Goal: Task Accomplishment & Management: Use online tool/utility

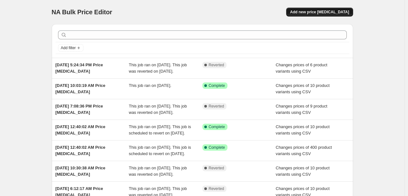
click at [329, 12] on span "Add new price [MEDICAL_DATA]" at bounding box center [319, 12] width 59 height 5
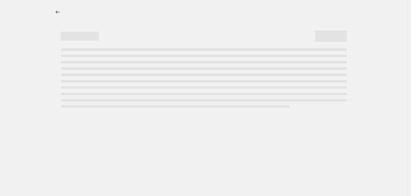
select select "percentage"
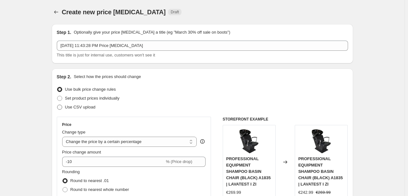
click at [76, 104] on label "Use CSV upload" at bounding box center [76, 107] width 39 height 9
click at [57, 105] on input "Use CSV upload" at bounding box center [57, 105] width 0 height 0
radio input "true"
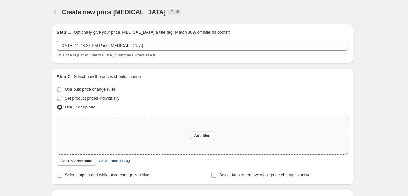
click at [209, 142] on div "Add files" at bounding box center [202, 135] width 291 height 37
type input "C:\fakepath\example_sku_csv.csv"
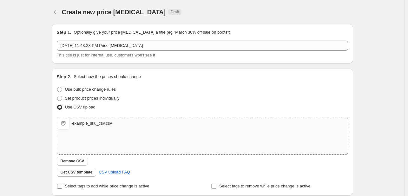
click at [134, 187] on span "Select tags to add while price change is active" at bounding box center [107, 186] width 84 height 5
click at [62, 187] on input "Select tags to add while price change is active" at bounding box center [59, 186] width 5 height 5
checkbox input "true"
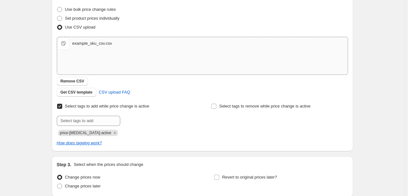
scroll to position [95, 0]
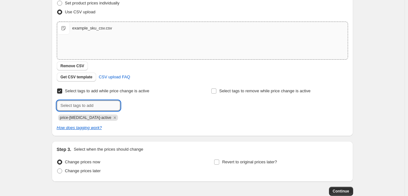
click at [104, 107] on input "text" at bounding box center [89, 106] width 64 height 10
type input "Oferta Mujore"
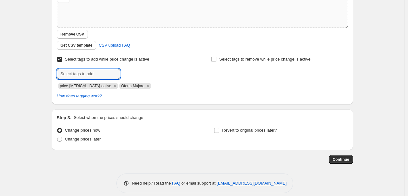
scroll to position [133, 0]
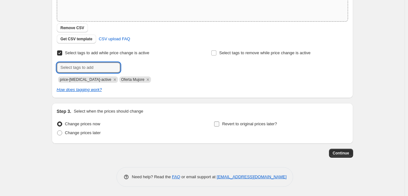
click at [250, 124] on span "Revert to original prices later?" at bounding box center [249, 124] width 55 height 5
click at [219, 124] on input "Revert to original prices later?" at bounding box center [216, 124] width 5 height 5
checkbox input "true"
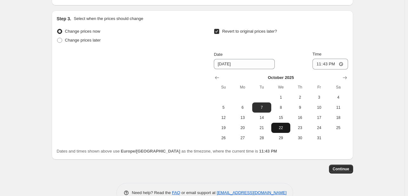
scroll to position [229, 0]
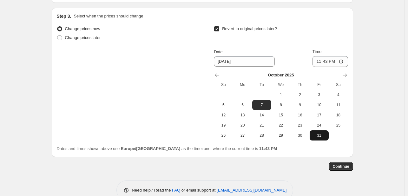
click at [319, 135] on span "31" at bounding box center [319, 135] width 14 height 5
type input "10/31/2025"
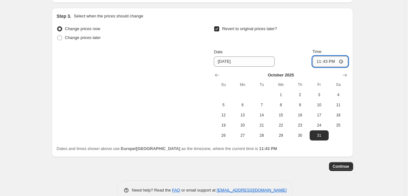
click at [324, 63] on input "23:43" at bounding box center [331, 61] width 36 height 11
click at [321, 61] on input "23:43" at bounding box center [331, 61] width 36 height 11
click at [317, 60] on input "23:43" at bounding box center [331, 61] width 36 height 11
type input "23:59"
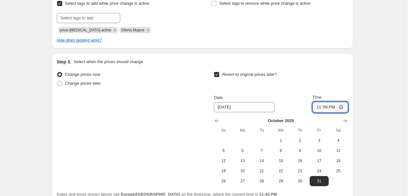
scroll to position [242, 0]
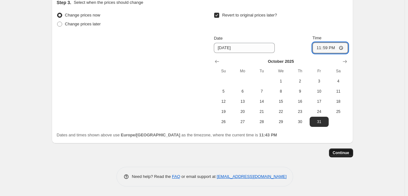
click at [349, 153] on span "Continue" at bounding box center [341, 153] width 17 height 5
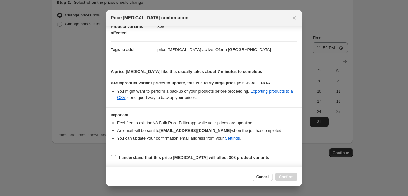
scroll to position [42, 0]
click at [141, 159] on b "I understand that this price change job will affect 308 product variants" at bounding box center [194, 157] width 150 height 5
click at [116, 159] on input "I understand that this price change job will affect 308 product variants" at bounding box center [113, 157] width 5 height 5
checkbox input "true"
click at [293, 179] on span "Confirm" at bounding box center [286, 177] width 15 height 5
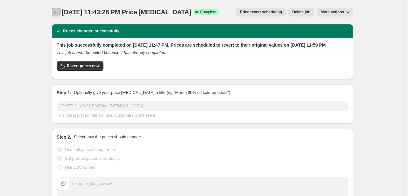
click at [59, 13] on icon "Price change jobs" at bounding box center [56, 12] width 6 height 6
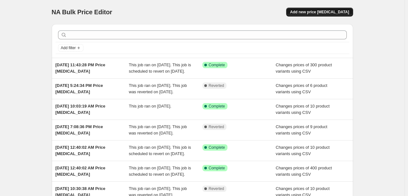
click at [331, 11] on span "Add new price change job" at bounding box center [319, 12] width 59 height 5
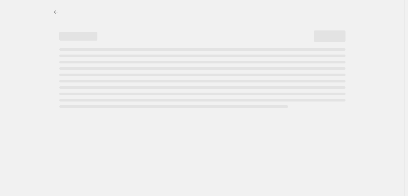
select select "percentage"
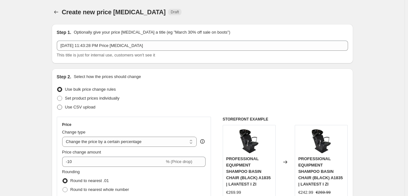
click at [86, 106] on span "Use CSV upload" at bounding box center [80, 107] width 30 height 5
click at [57, 105] on input "Use CSV upload" at bounding box center [57, 105] width 0 height 0
radio input "true"
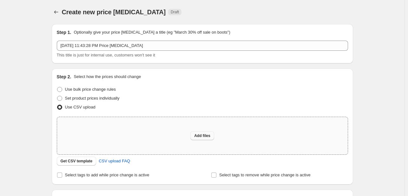
click at [205, 140] on button "Add files" at bounding box center [203, 135] width 24 height 9
type input "C:\fakepath\example_sku_csv.csv"
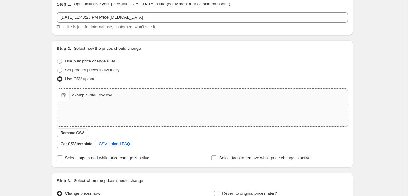
scroll to position [64, 0]
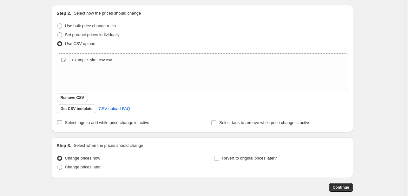
click at [115, 122] on span "Select tags to add while price change is active" at bounding box center [107, 122] width 84 height 5
click at [62, 122] on input "Select tags to add while price change is active" at bounding box center [59, 122] width 5 height 5
checkbox input "true"
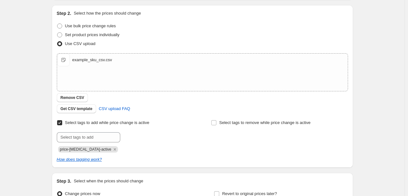
click at [102, 131] on div "Select tags to add while price change is active Submit price-change-job-active" at bounding box center [125, 135] width 137 height 34
drag, startPoint x: 102, startPoint y: 131, endPoint x: 97, endPoint y: 132, distance: 4.8
click at [99, 131] on div "Select tags to add while price change is active Submit price-change-job-active" at bounding box center [125, 135] width 137 height 34
click at [91, 136] on input "text" at bounding box center [89, 137] width 64 height 10
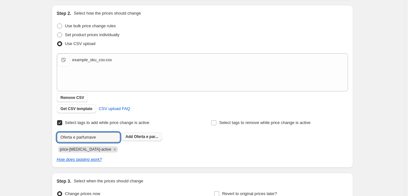
type input "Oferta e parfumave"
click at [142, 135] on span "Oferta e par..." at bounding box center [146, 137] width 24 height 4
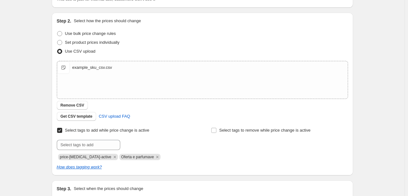
scroll to position [133, 0]
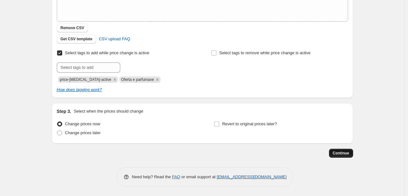
click at [344, 153] on span "Continue" at bounding box center [341, 153] width 17 height 5
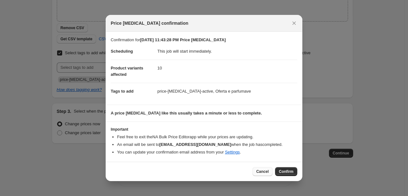
click at [266, 173] on span "Cancel" at bounding box center [263, 171] width 12 height 5
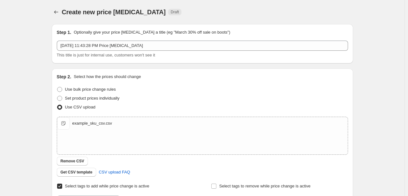
scroll to position [133, 0]
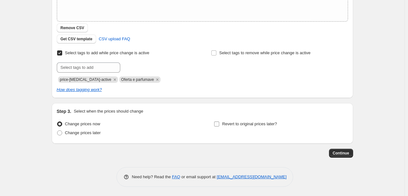
click at [255, 122] on span "Revert to original prices later?" at bounding box center [249, 124] width 55 height 5
click at [219, 122] on input "Revert to original prices later?" at bounding box center [216, 124] width 5 height 5
checkbox input "true"
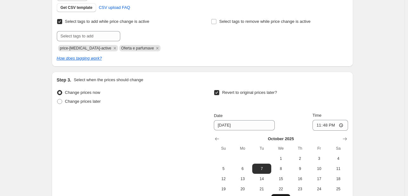
scroll to position [229, 0]
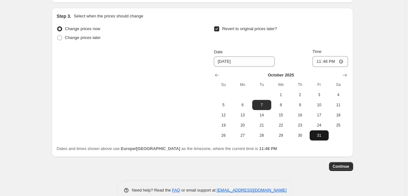
click at [320, 137] on span "31" at bounding box center [319, 135] width 14 height 5
type input "10/31/2025"
click at [350, 164] on button "Continue" at bounding box center [341, 166] width 24 height 9
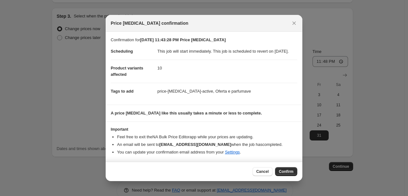
click at [289, 170] on div "Cancel Confirm" at bounding box center [204, 171] width 197 height 19
click at [290, 171] on button "Confirm" at bounding box center [286, 171] width 22 height 9
